Goal: Information Seeking & Learning: Learn about a topic

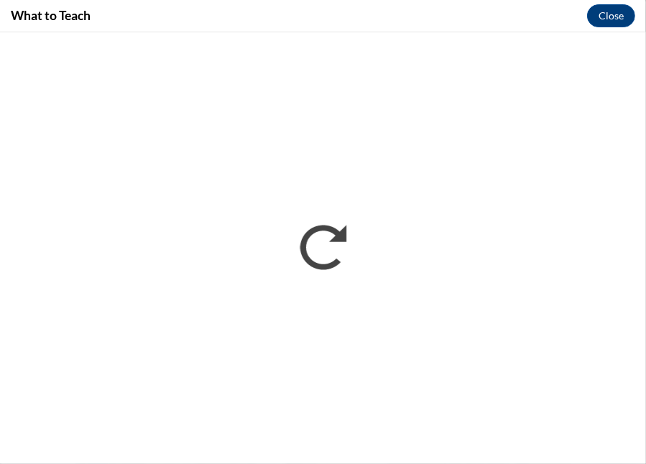
click at [308, 7] on div "What to Teach Close" at bounding box center [323, 16] width 646 height 32
